Goal: Book appointment/travel/reservation

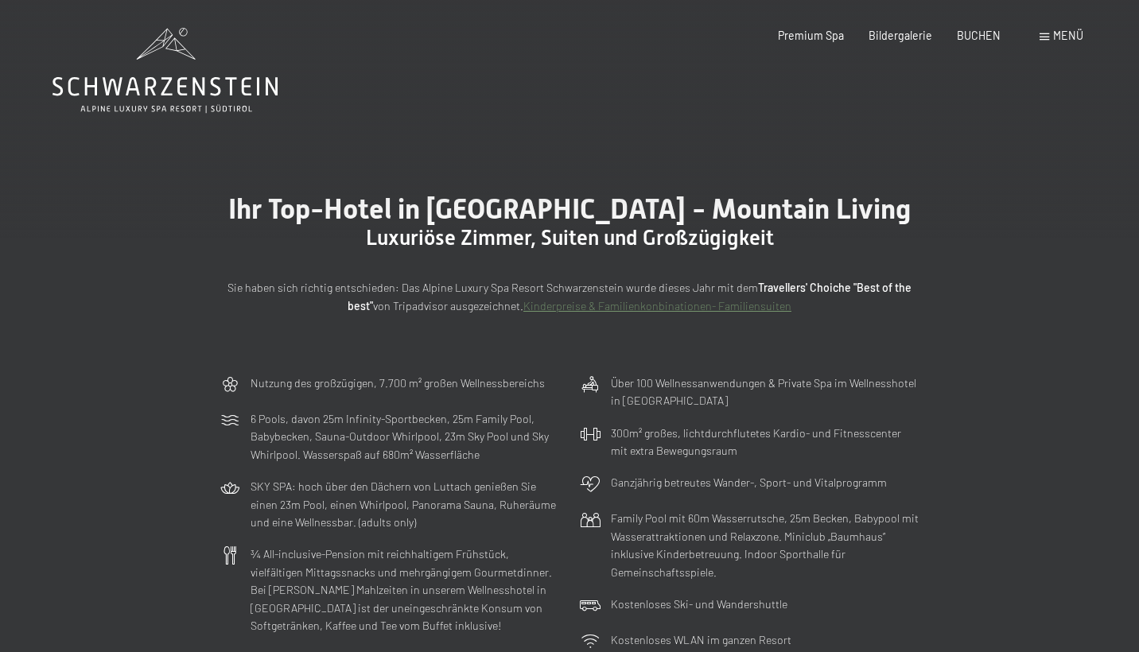
click at [1044, 39] on span at bounding box center [1044, 36] width 10 height 7
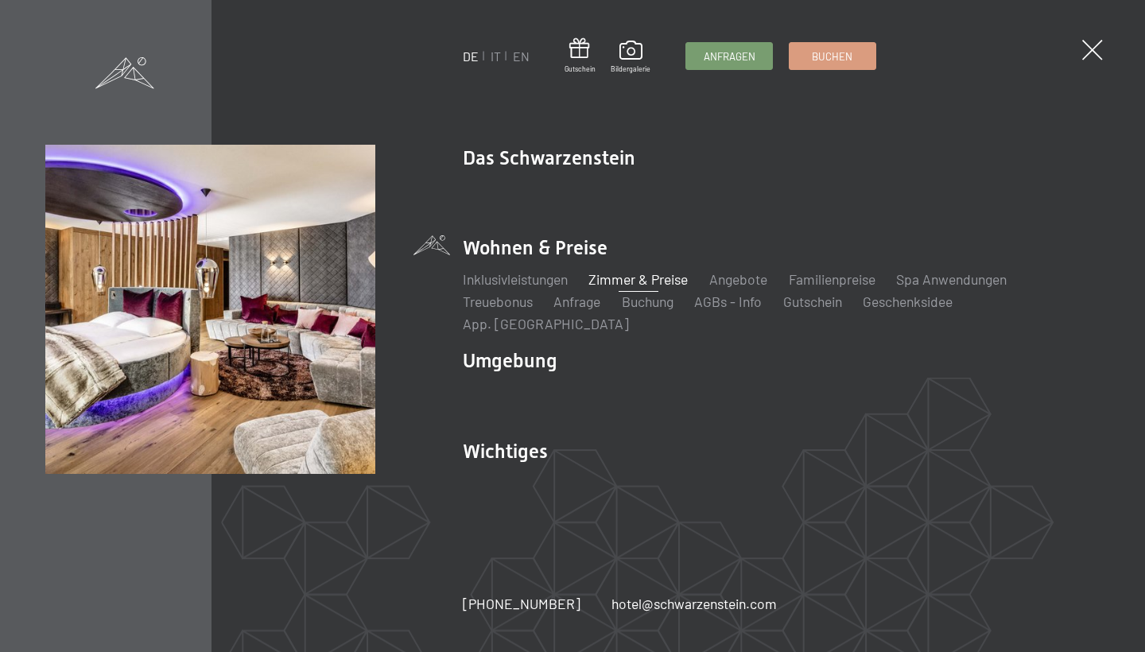
click at [643, 288] on link "Zimmer & Preise" at bounding box center [638, 278] width 99 height 17
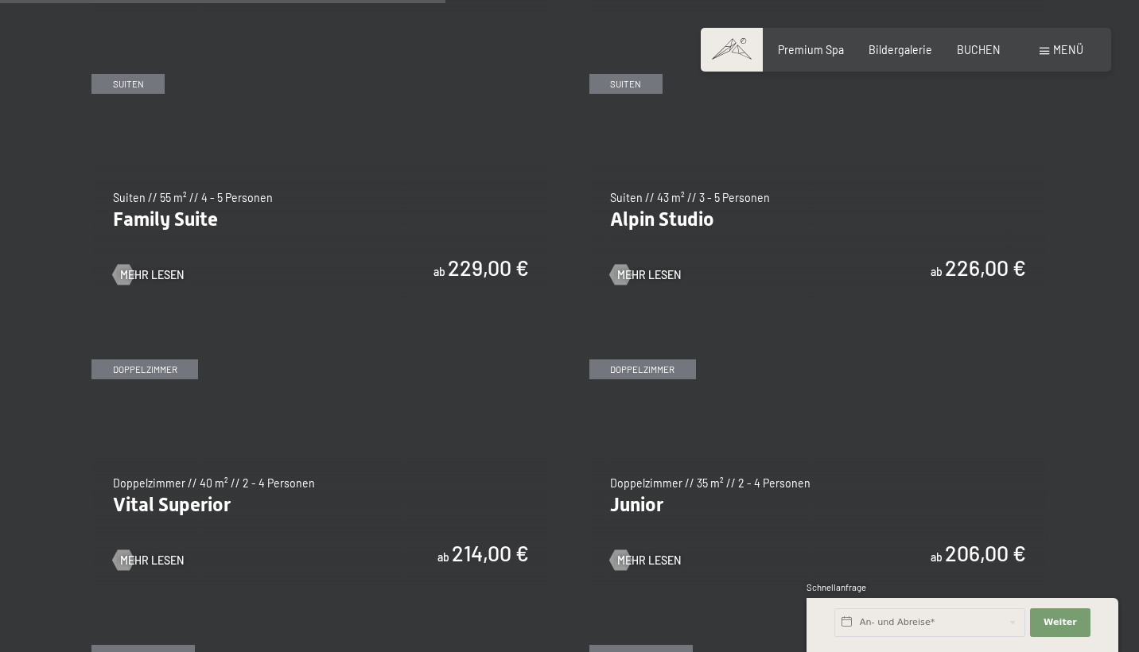
scroll to position [1691, 0]
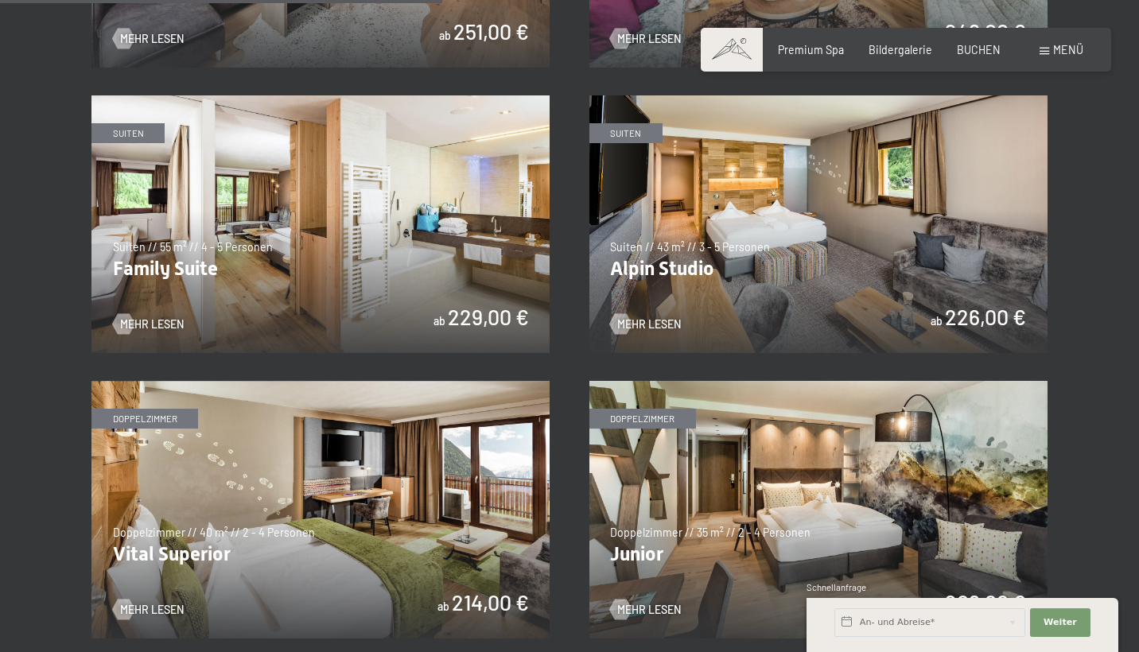
click at [379, 242] on img at bounding box center [320, 224] width 458 height 258
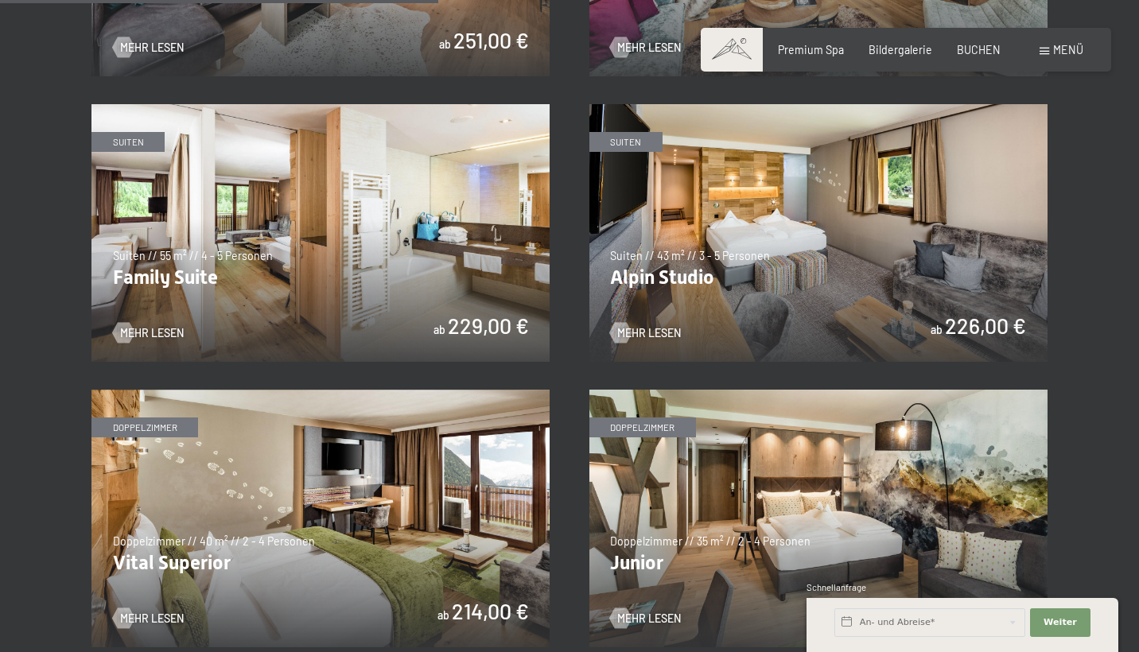
scroll to position [1685, 0]
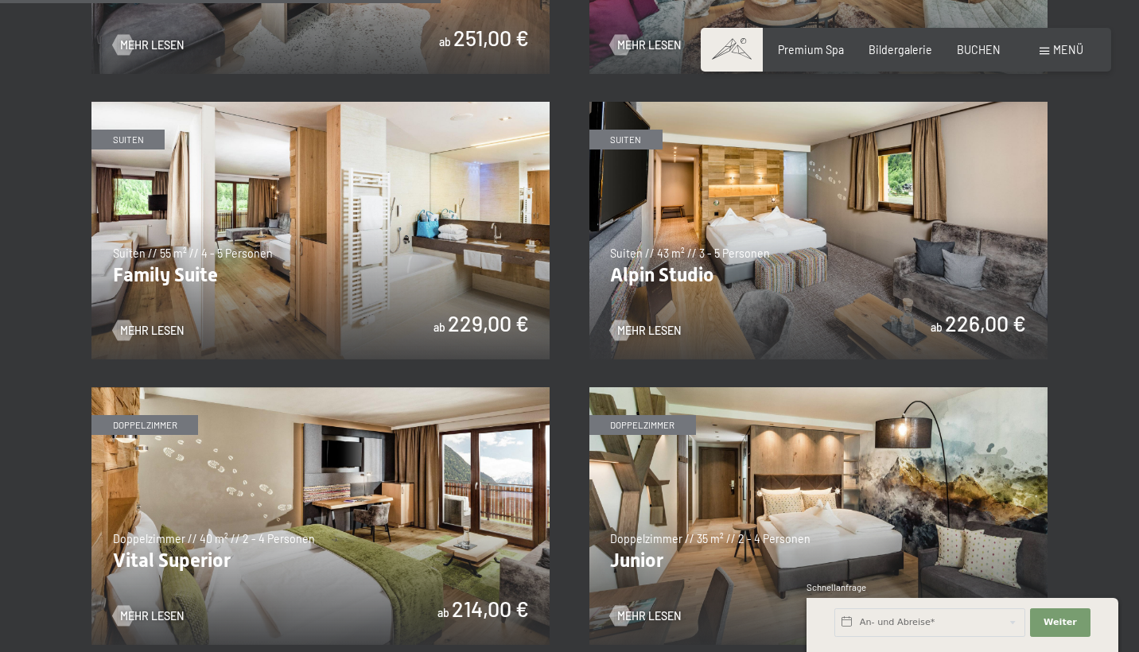
click at [313, 533] on img at bounding box center [320, 516] width 458 height 258
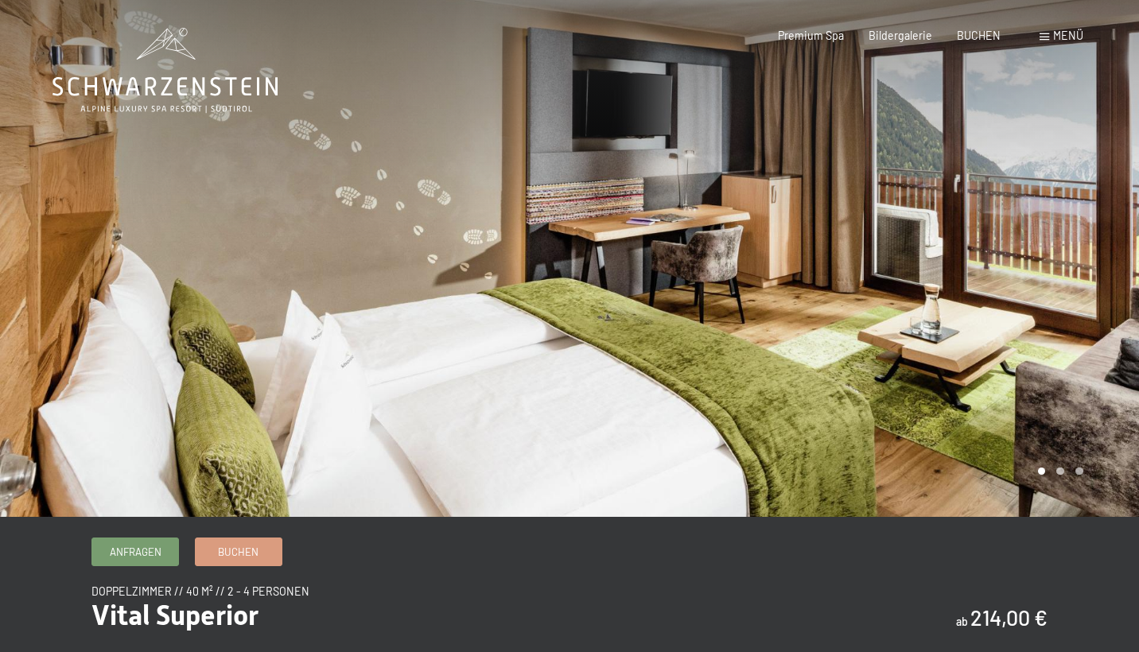
click at [946, 345] on div at bounding box center [853, 258] width 569 height 517
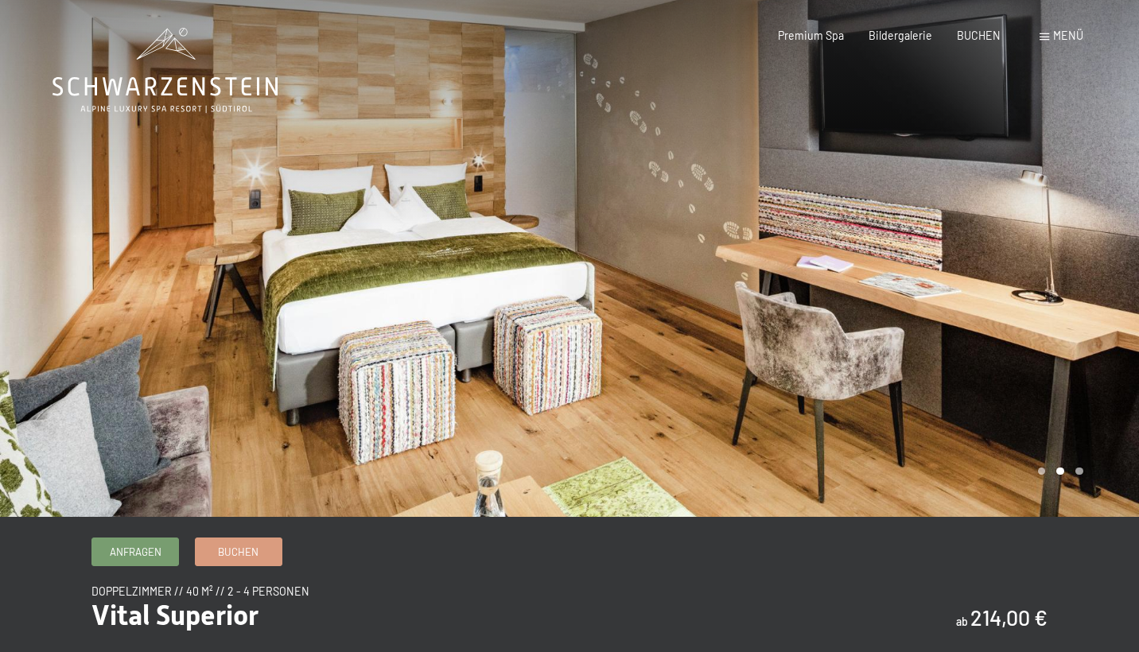
click at [940, 349] on div at bounding box center [853, 258] width 569 height 517
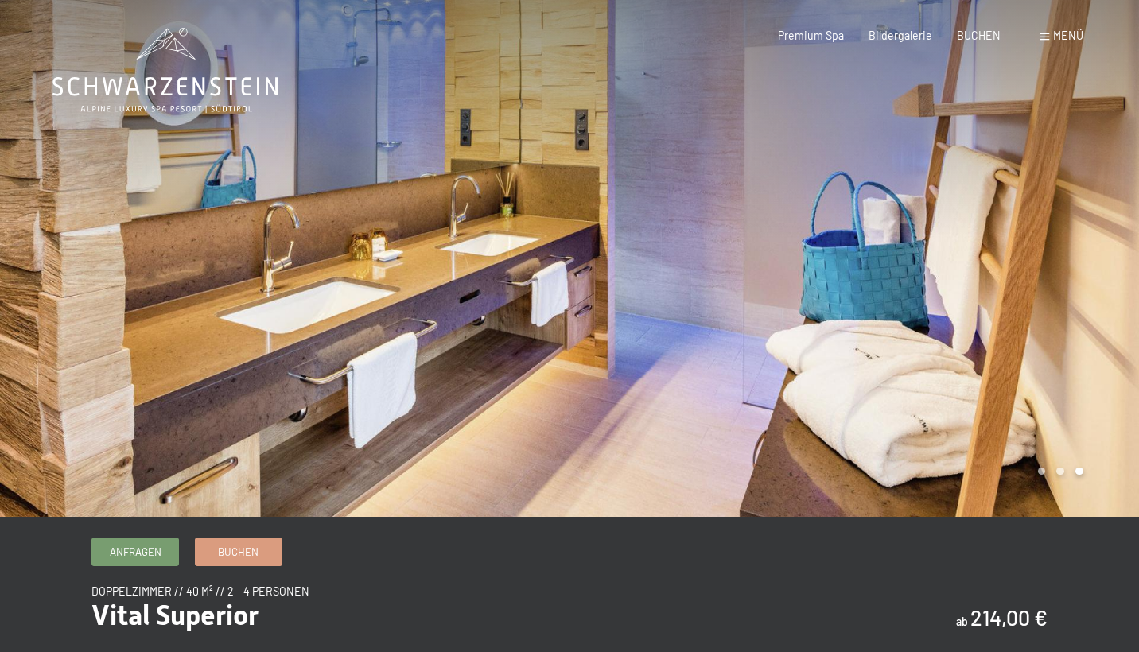
click at [940, 351] on div at bounding box center [853, 258] width 569 height 517
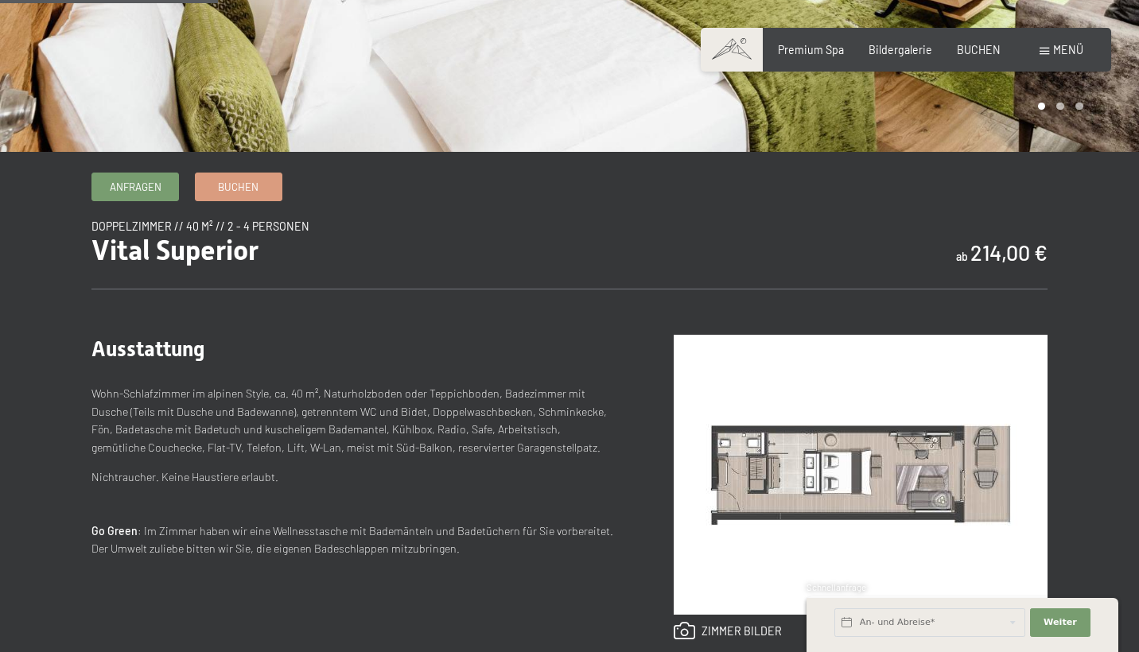
scroll to position [351, 0]
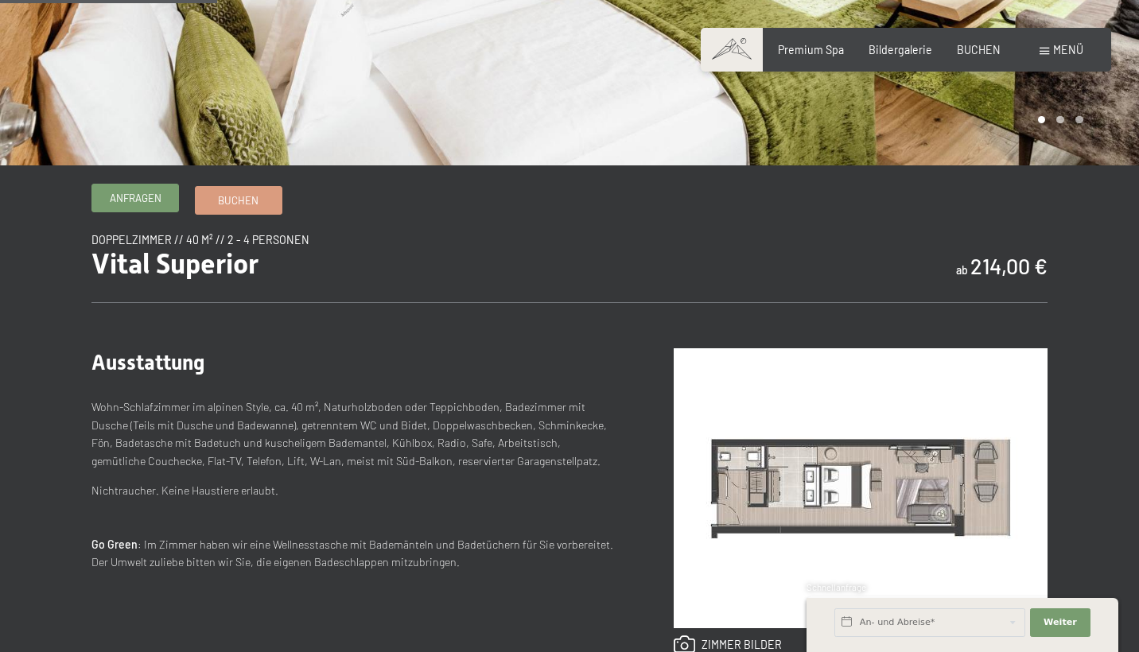
click at [146, 205] on span "Anfragen" at bounding box center [136, 198] width 52 height 14
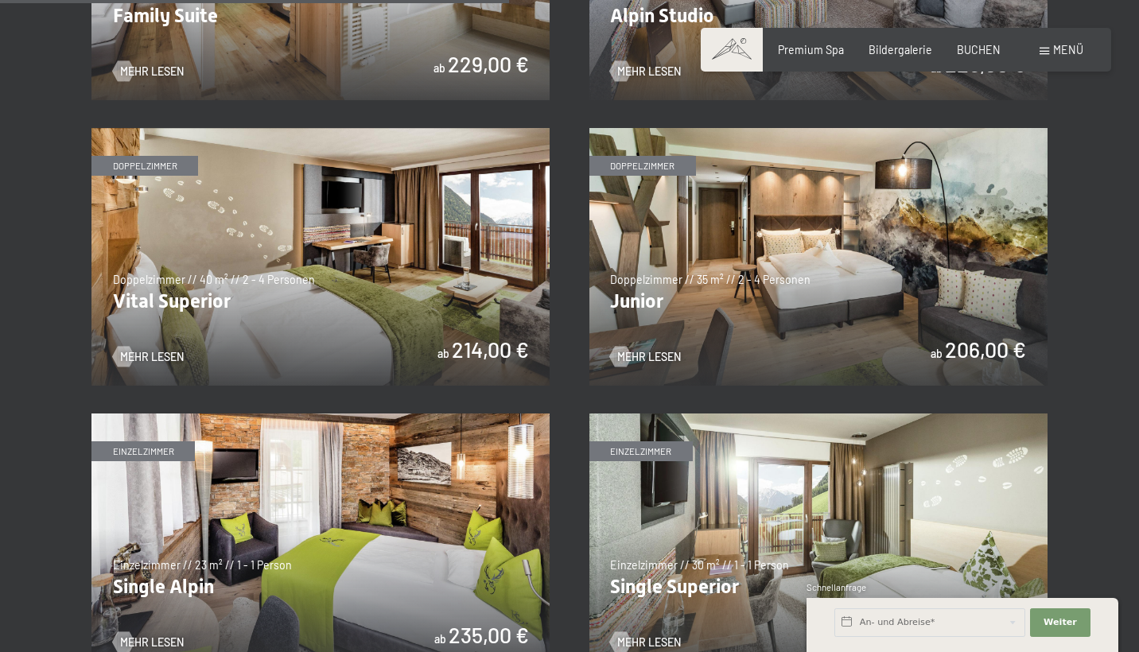
scroll to position [1951, 0]
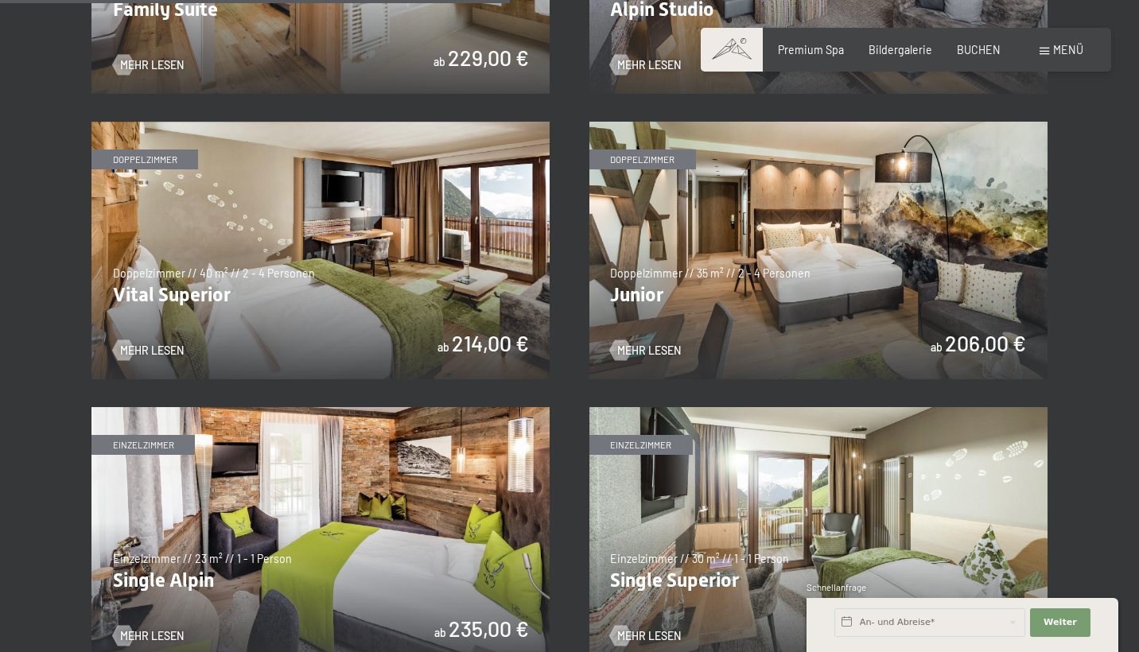
click at [249, 203] on img at bounding box center [320, 251] width 458 height 258
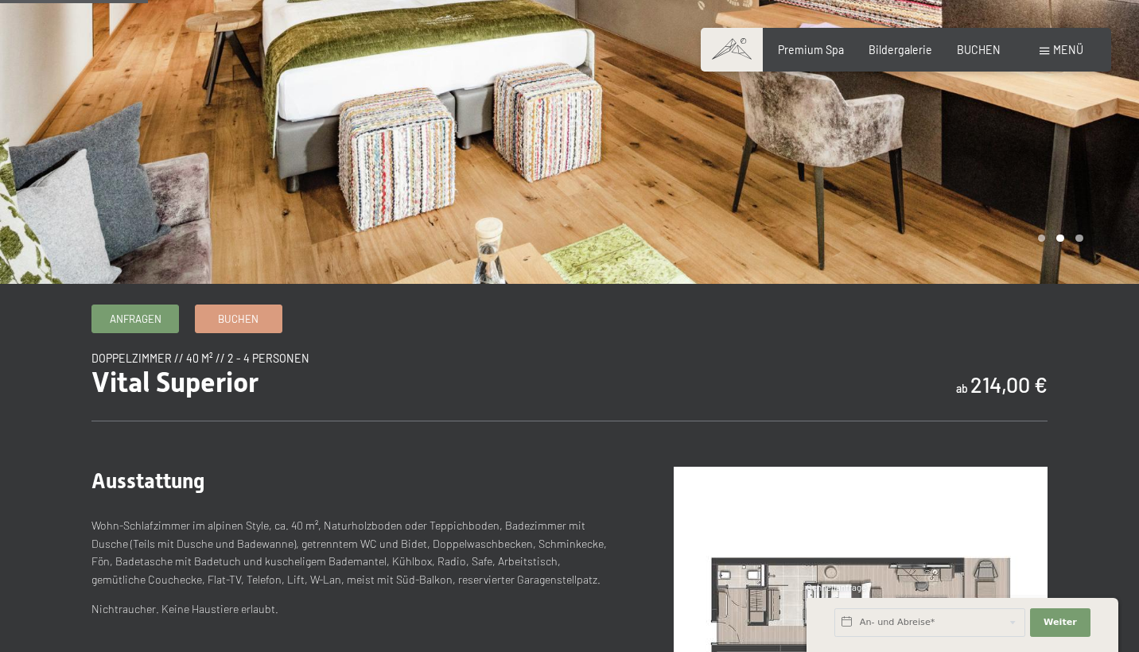
scroll to position [229, 0]
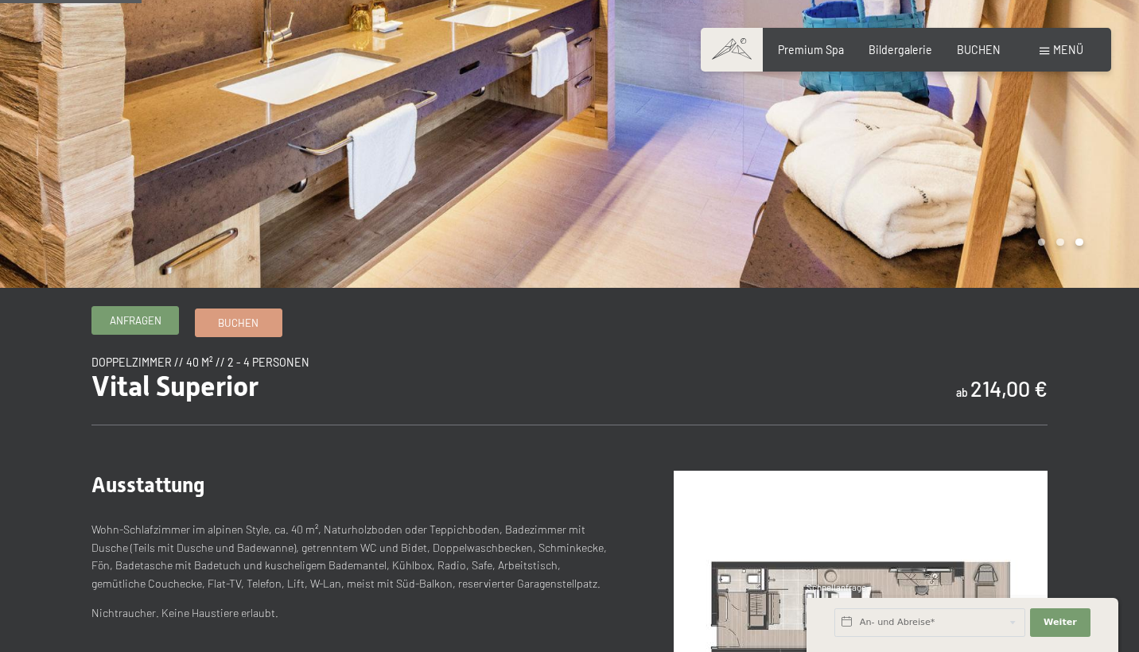
click at [134, 321] on span "Anfragen" at bounding box center [136, 320] width 52 height 14
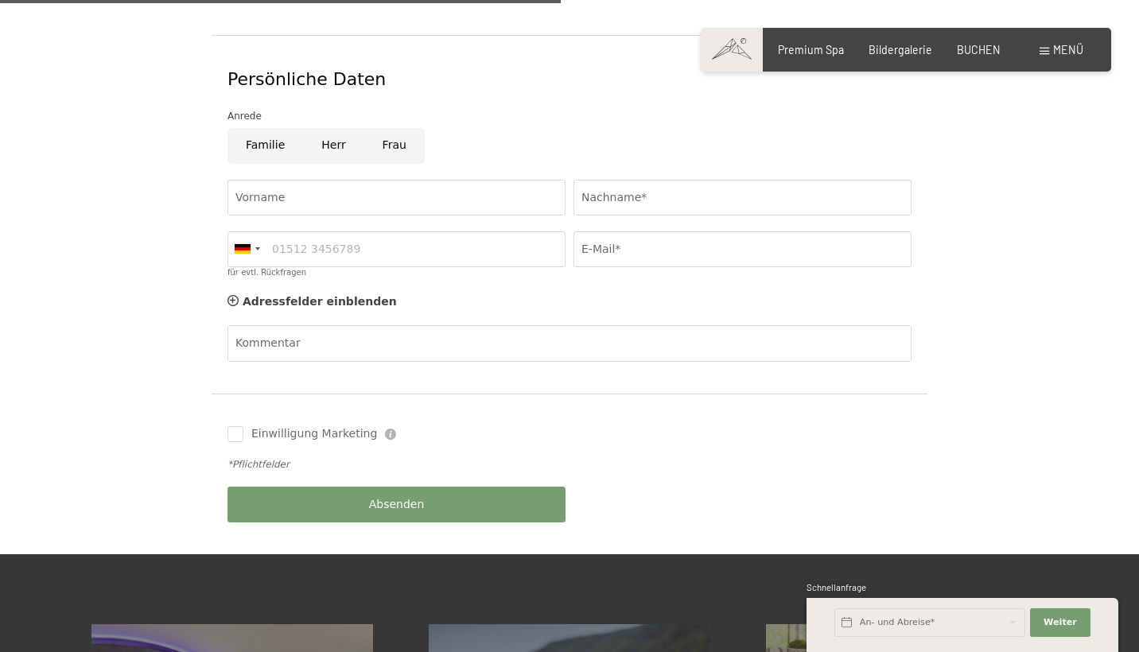
scroll to position [788, 0]
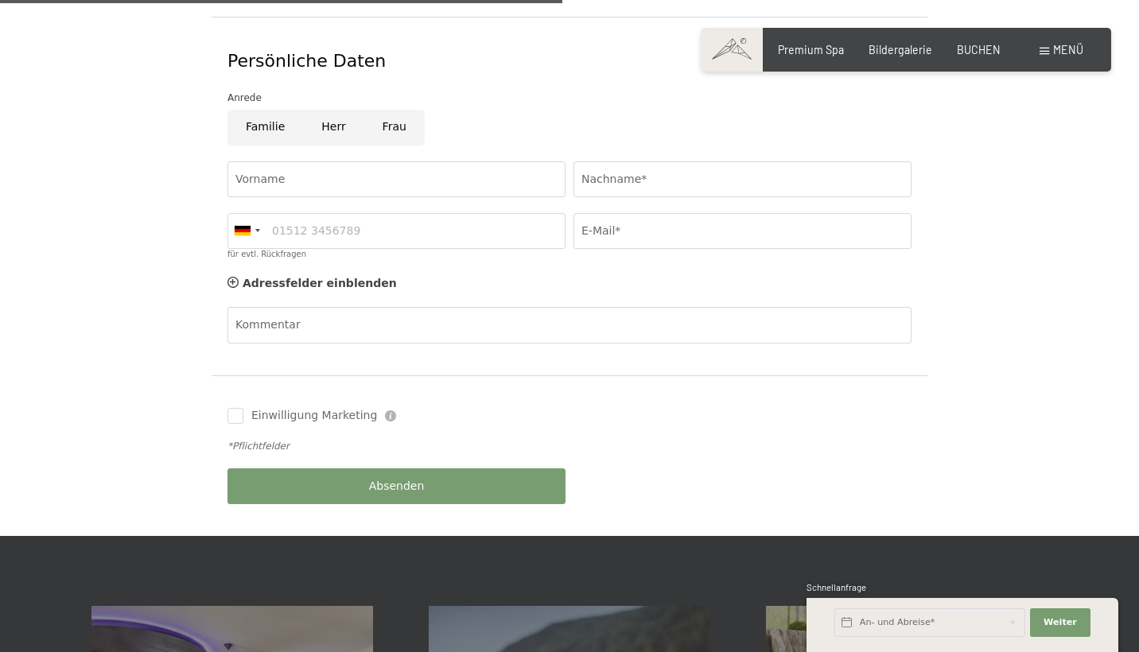
click at [267, 110] on input "Familie" at bounding box center [265, 128] width 76 height 36
radio input "true"
click at [401, 110] on input "Frau" at bounding box center [394, 128] width 60 height 36
radio input "true"
click at [348, 161] on input "Vorname" at bounding box center [396, 179] width 338 height 36
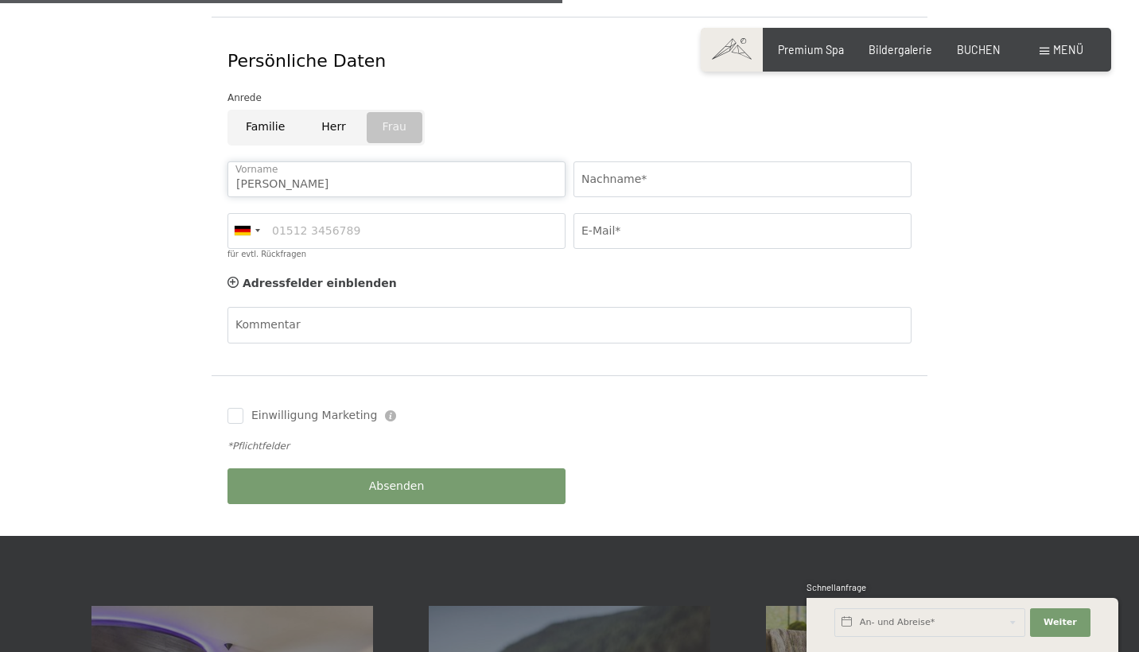
type input "Annette"
type input "Meyer"
click at [258, 214] on div at bounding box center [246, 231] width 37 height 34
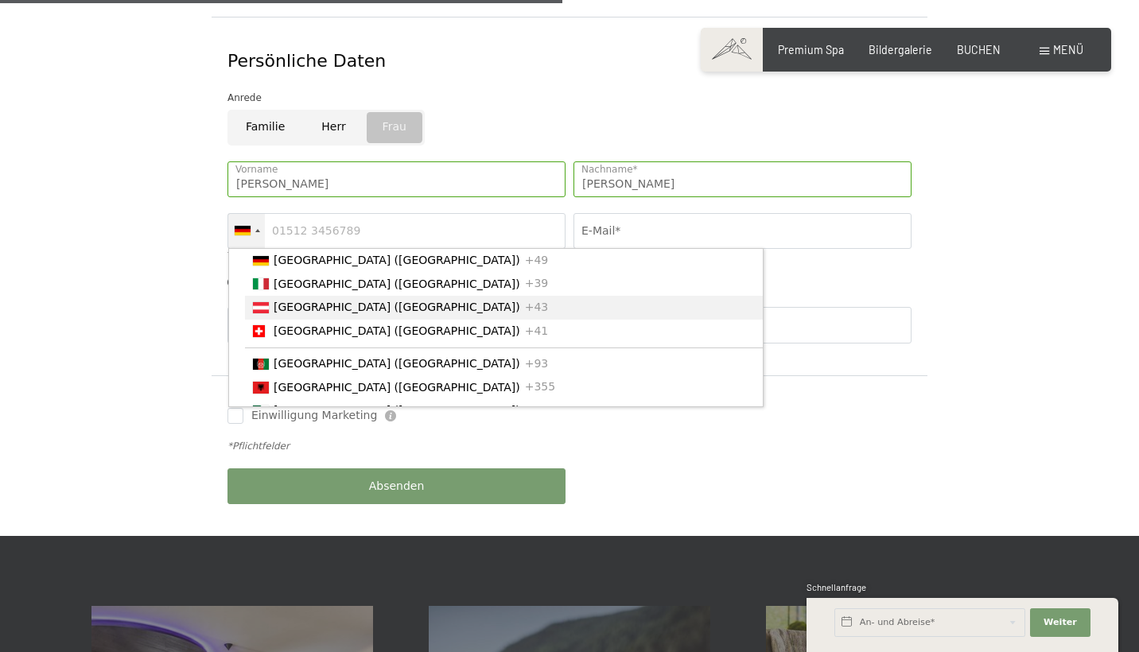
click at [276, 301] on span "[GEOGRAPHIC_DATA] ([GEOGRAPHIC_DATA])" at bounding box center [397, 307] width 247 height 13
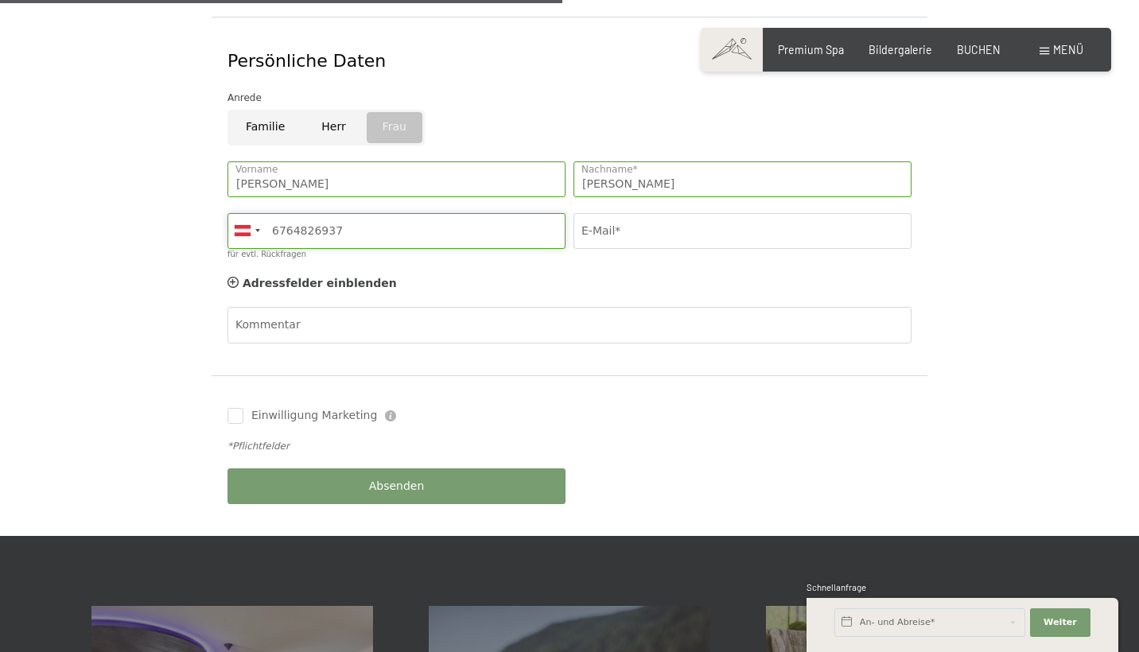
type input "6764826937"
type input "ale_356124@yahoo.com"
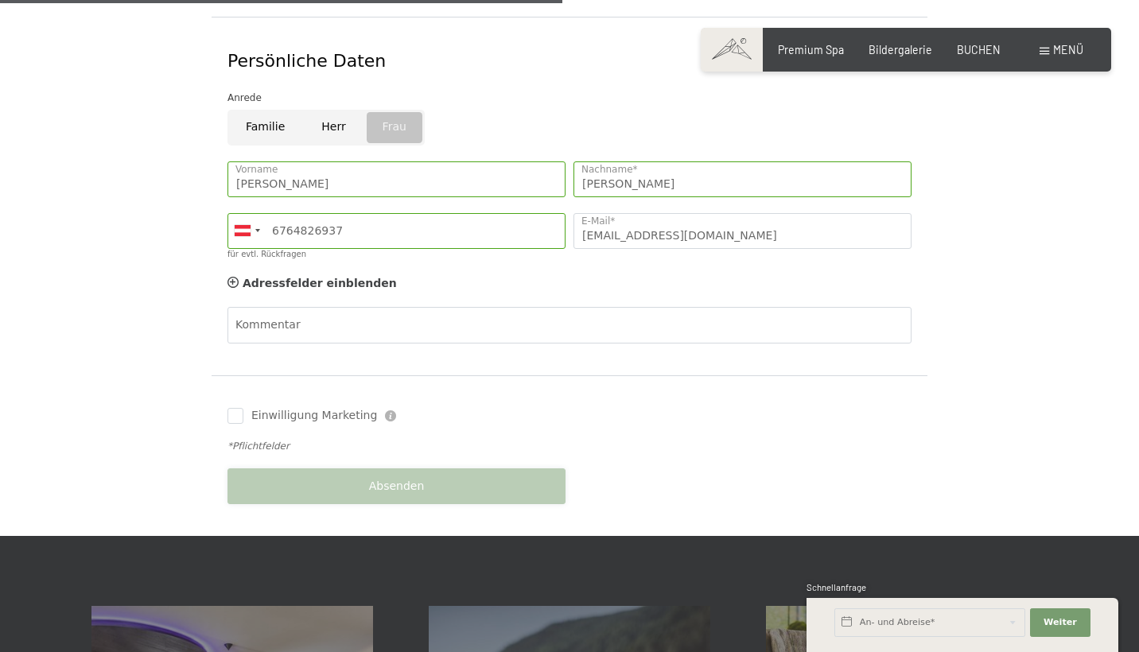
click at [301, 474] on button "Absenden" at bounding box center [396, 486] width 338 height 36
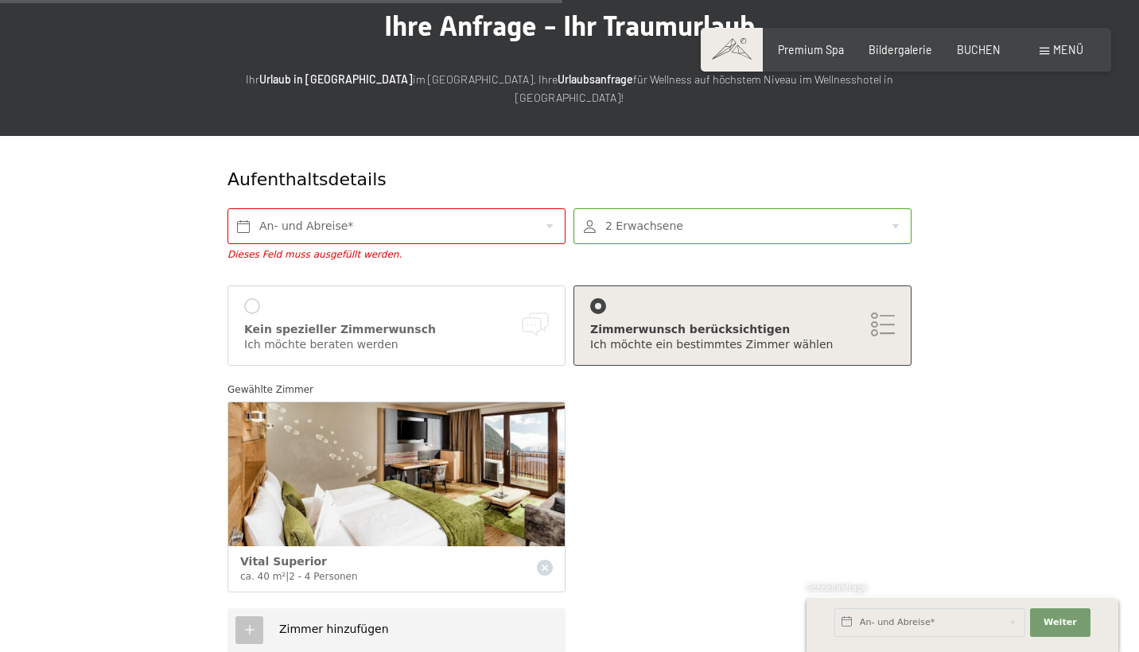
scroll to position [11, 0]
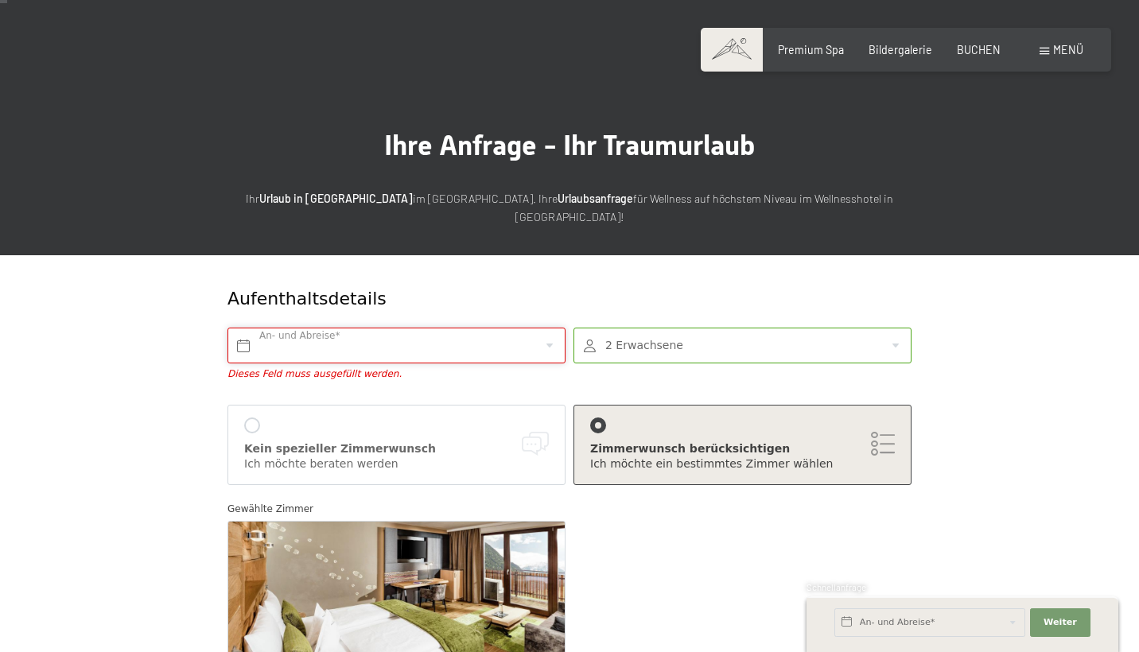
click at [282, 331] on input "text" at bounding box center [396, 346] width 338 height 36
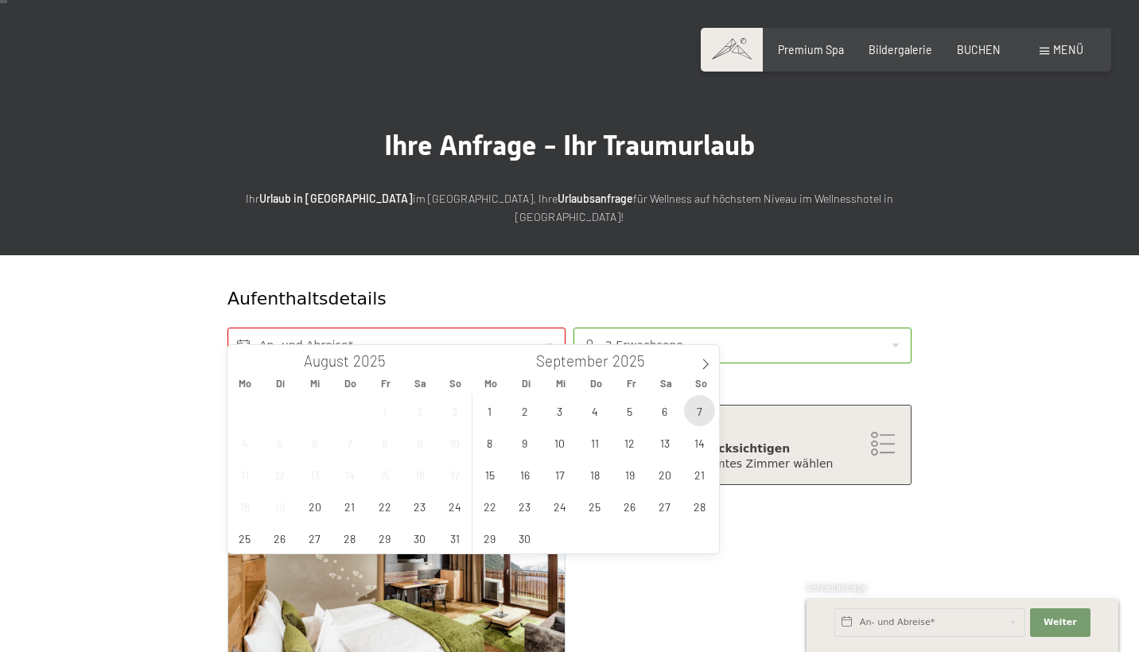
click at [697, 410] on span "7" at bounding box center [699, 410] width 31 height 31
click at [615, 441] on span "12" at bounding box center [629, 442] width 31 height 31
type input "So. 07.09.2025 - Fr. 12.09.2025"
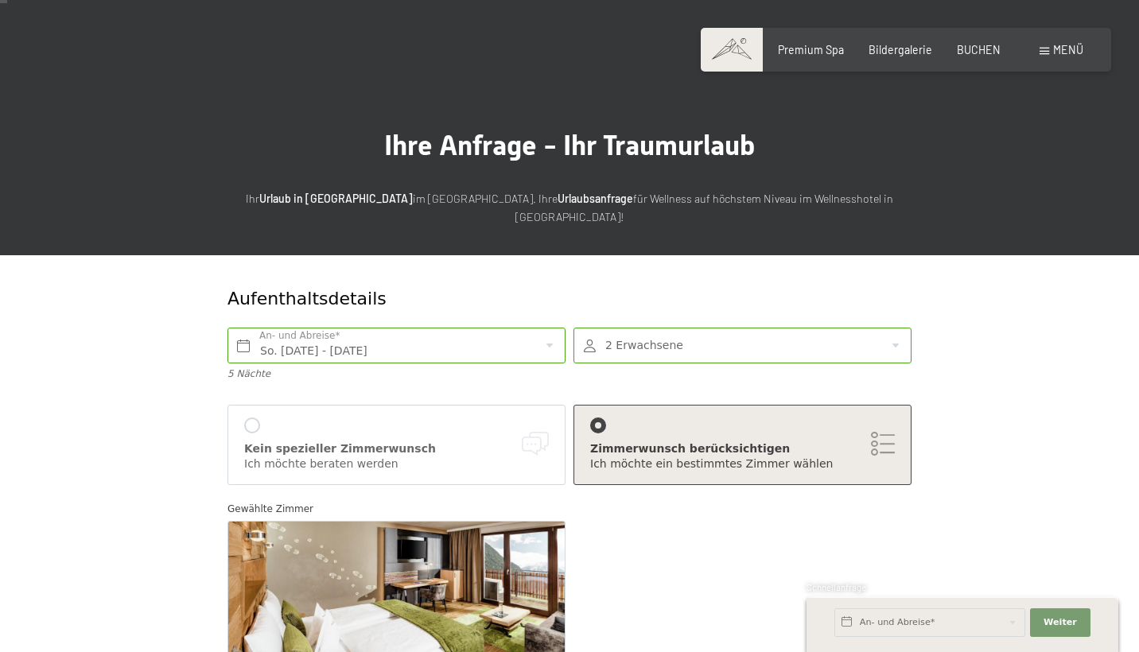
click at [727, 537] on div "Gewählte Zimmer Vital Superior ca. 40 m² | 2 - 4 Personen" at bounding box center [569, 610] width 692 height 235
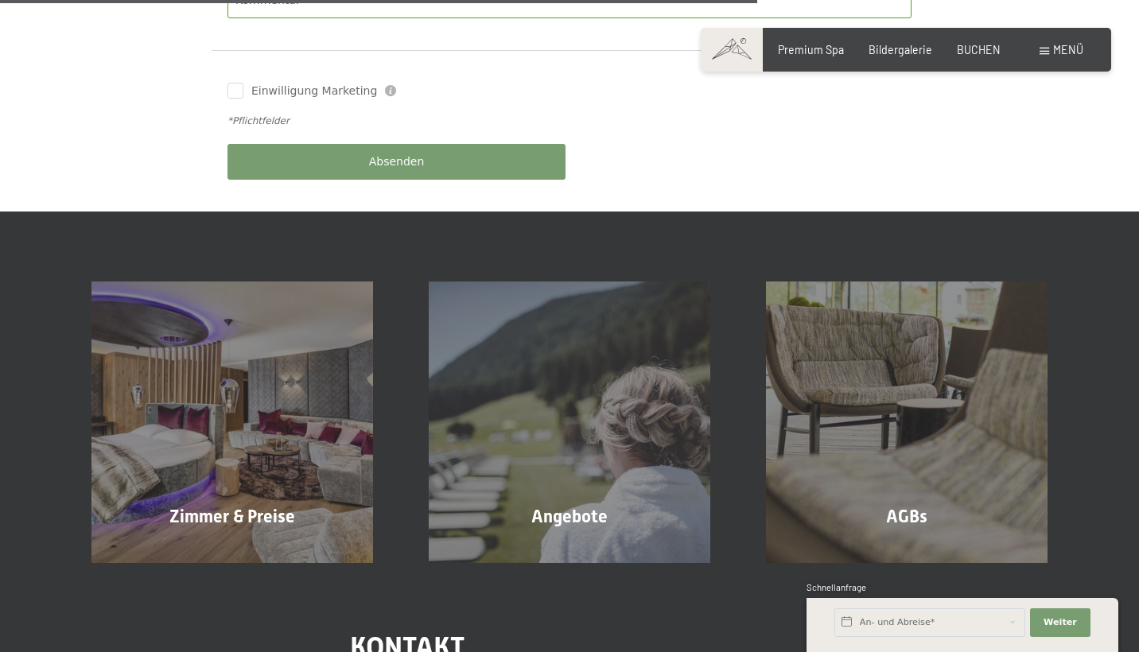
scroll to position [1132, 0]
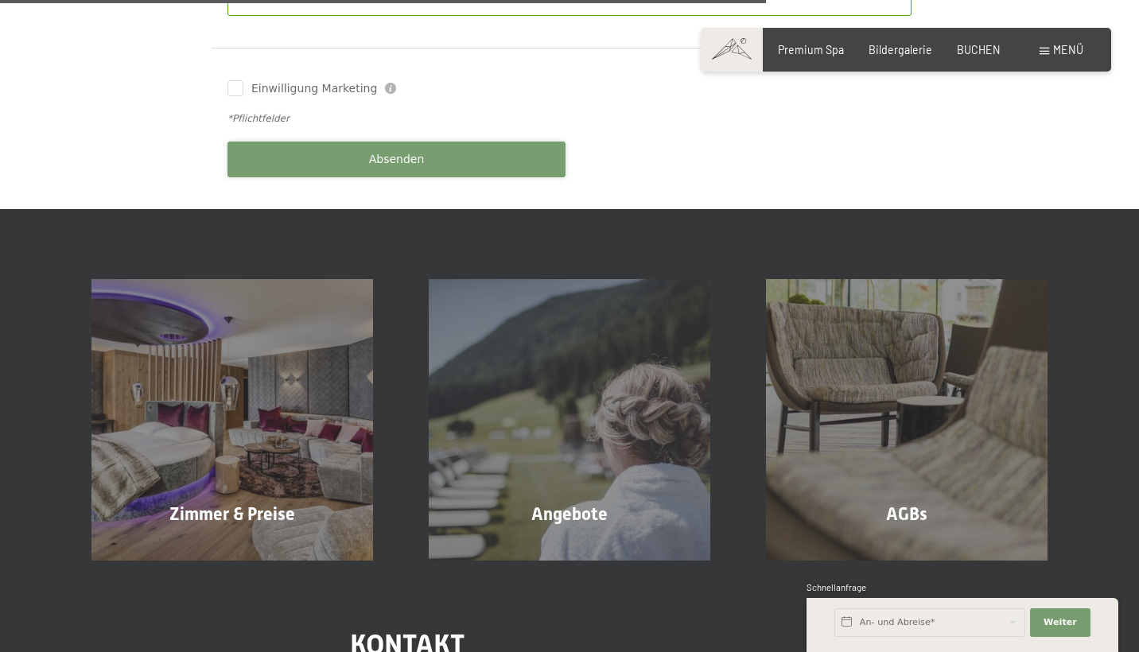
click at [372, 142] on button "Absenden" at bounding box center [396, 160] width 338 height 36
